Goal: Task Accomplishment & Management: Use online tool/utility

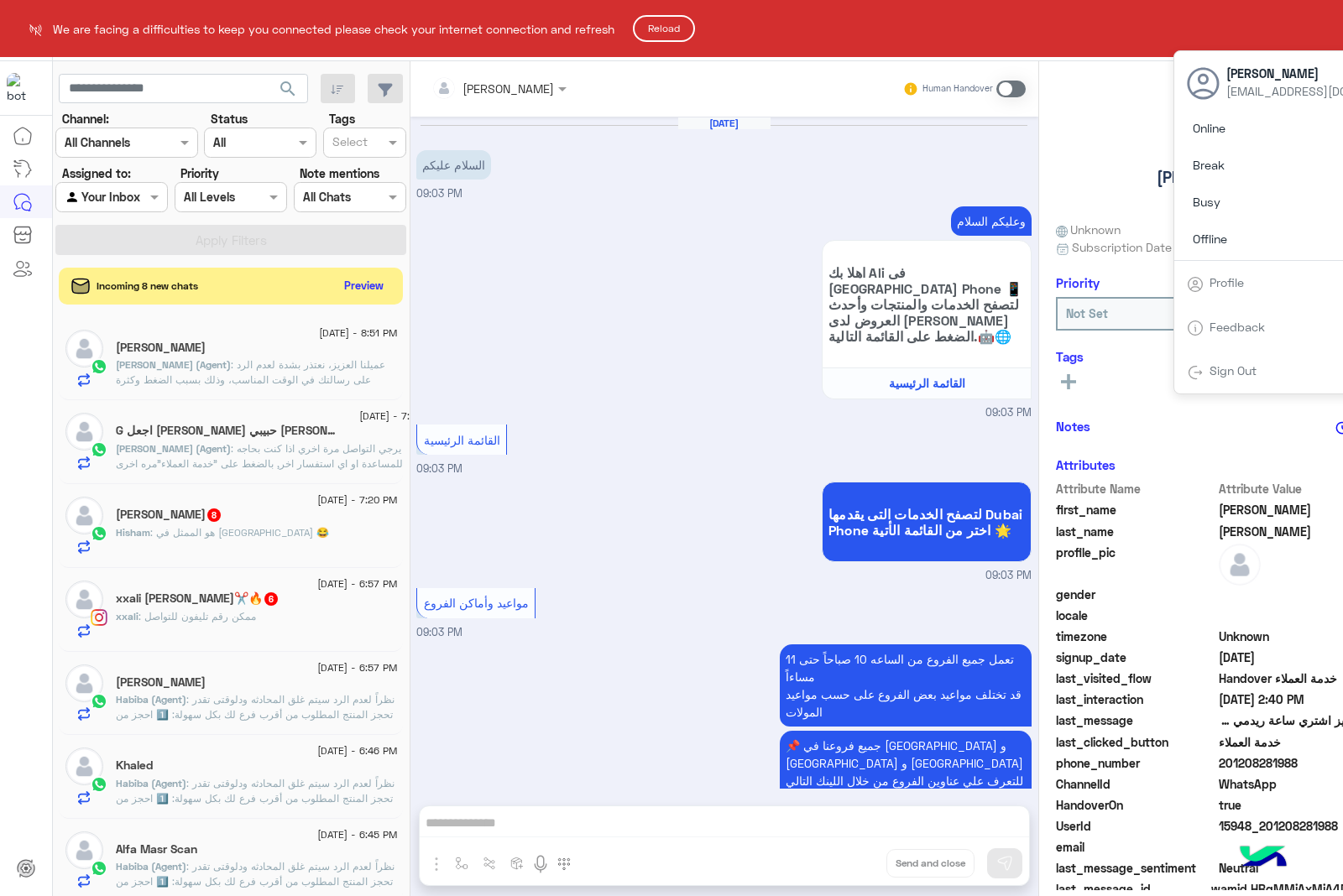
scroll to position [2485, 0]
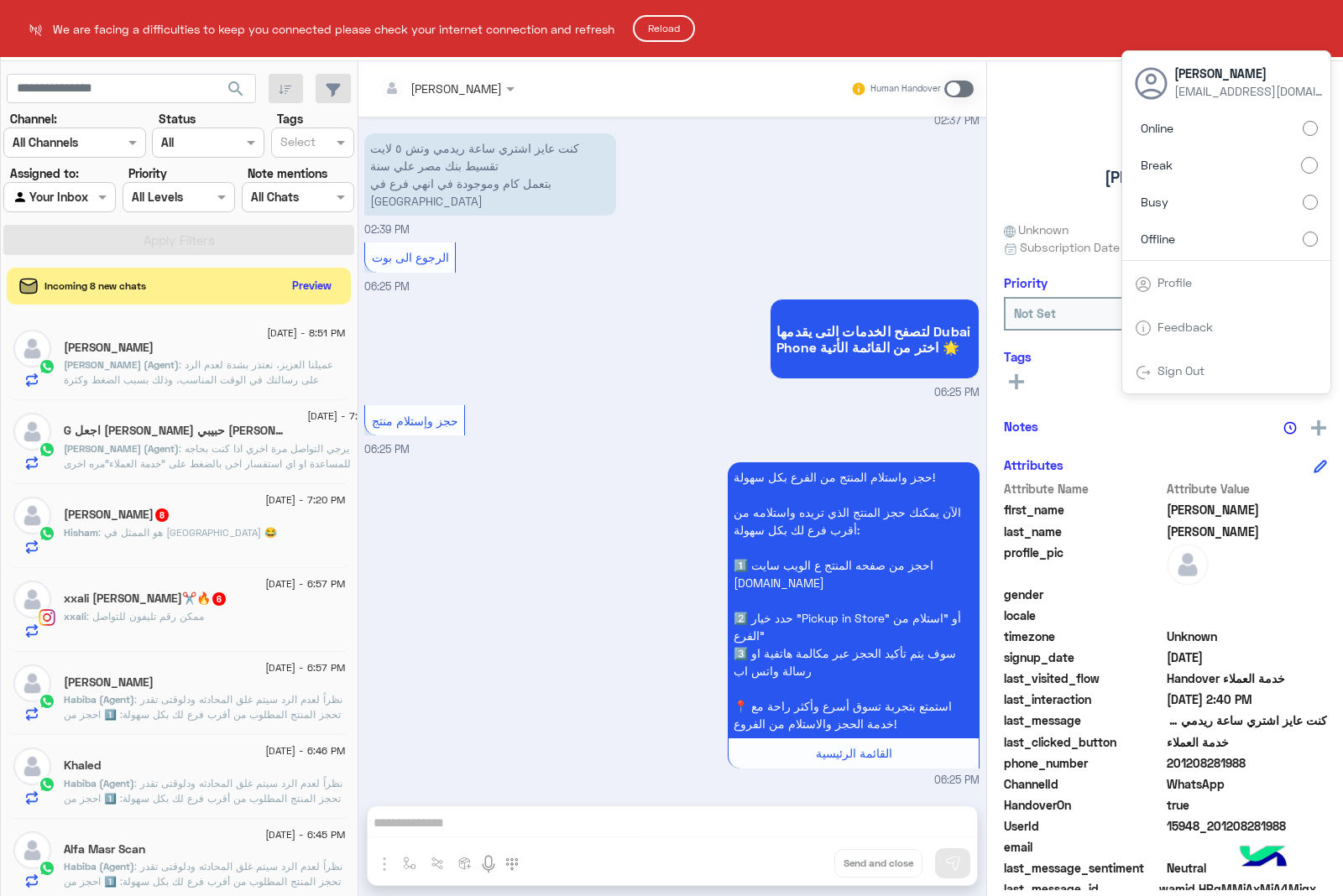
click at [1307, 131] on html "We are facing a difficulties to keep you connected please check your internet c…" at bounding box center [672, 448] width 1343 height 896
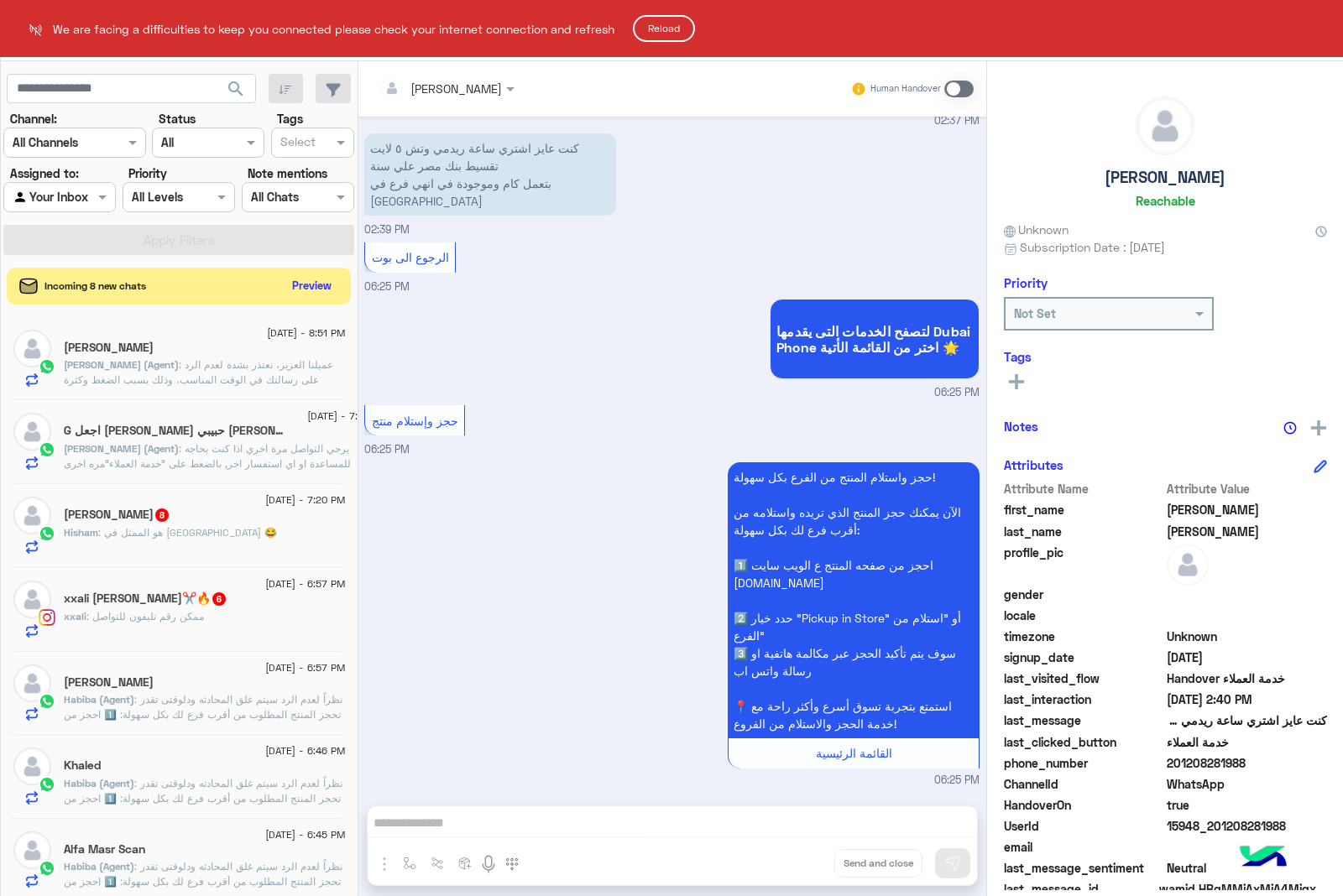
click at [664, 27] on button "Reload" at bounding box center [663, 29] width 62 height 27
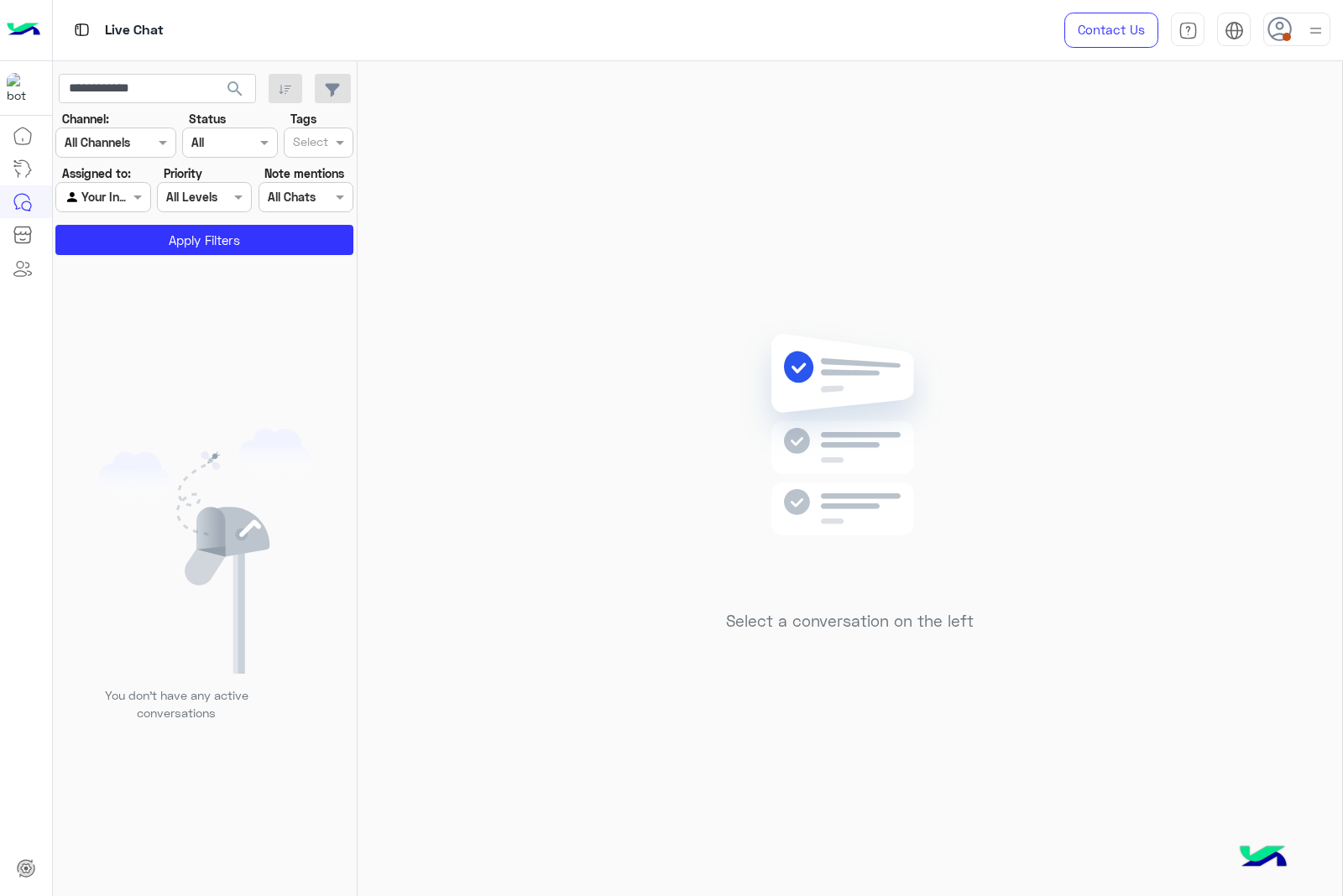
click at [1309, 34] on img at bounding box center [1315, 30] width 21 height 21
click at [1295, 120] on label "Online" at bounding box center [1225, 128] width 183 height 30
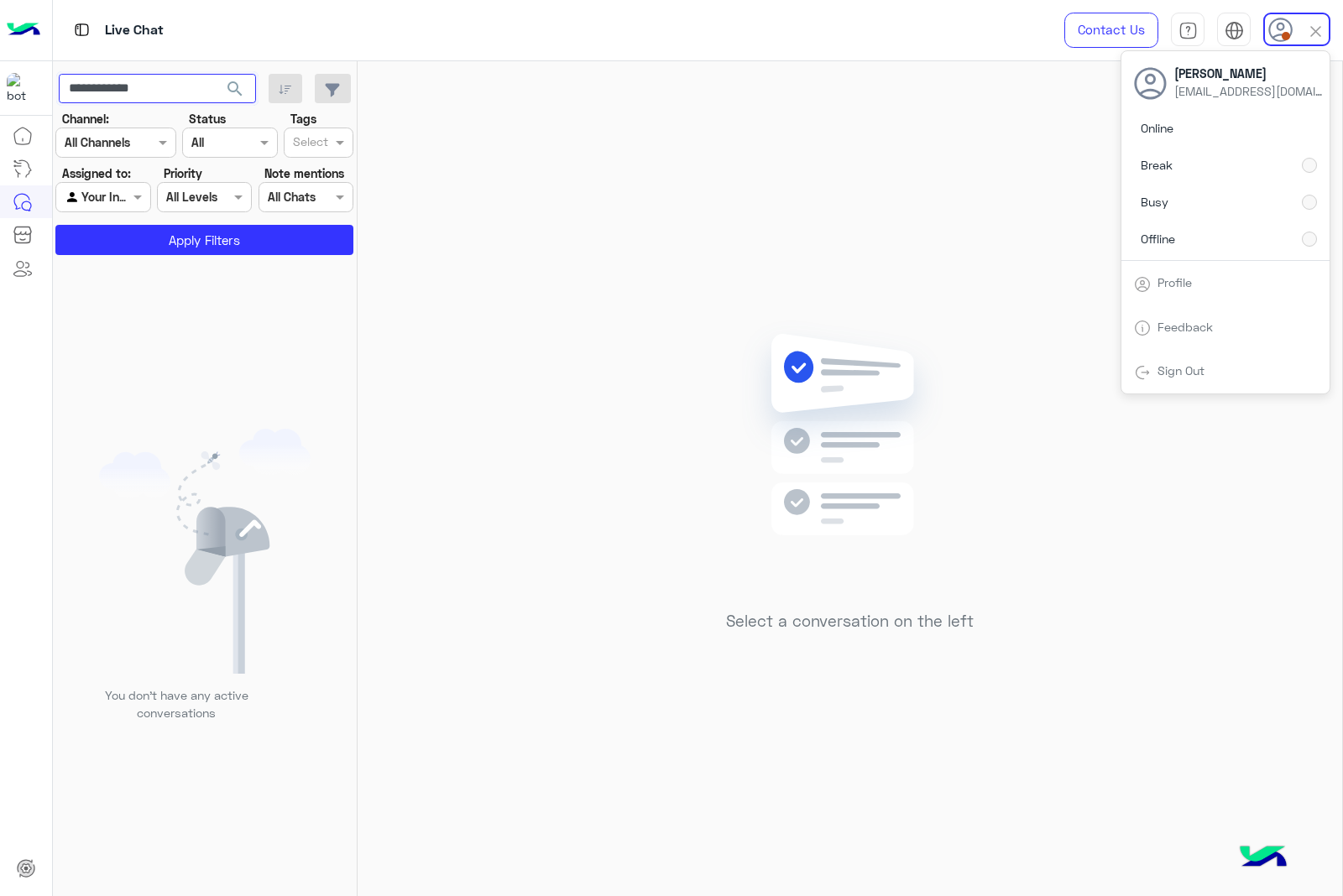
click at [186, 85] on input "**********" at bounding box center [157, 88] width 197 height 30
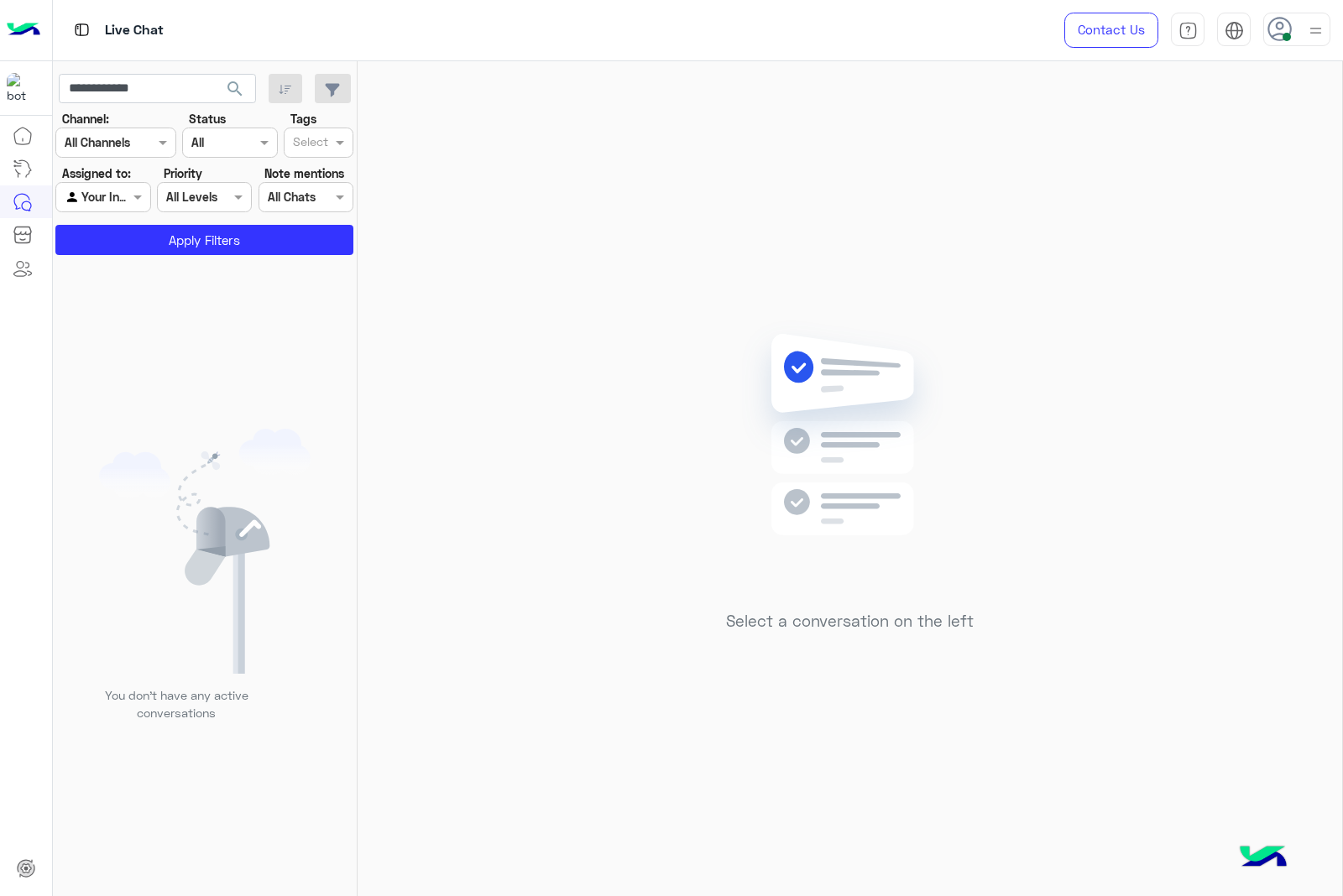
click at [115, 203] on div at bounding box center [103, 196] width 94 height 19
click at [119, 236] on b "Unassigned" at bounding box center [113, 232] width 64 height 15
click at [232, 94] on span "search" at bounding box center [235, 89] width 20 height 20
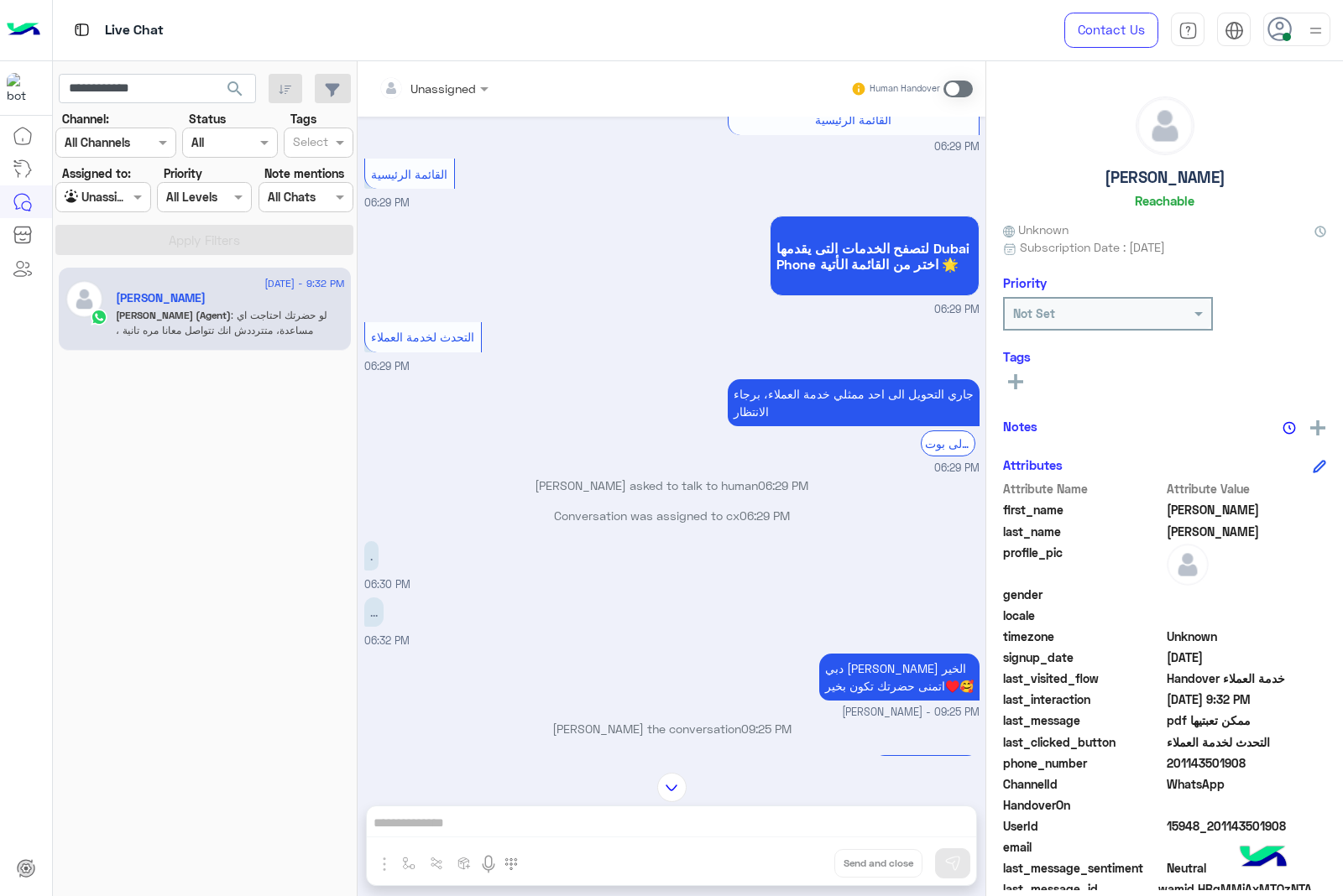
scroll to position [2359, 0]
